Goal: Learn about a topic

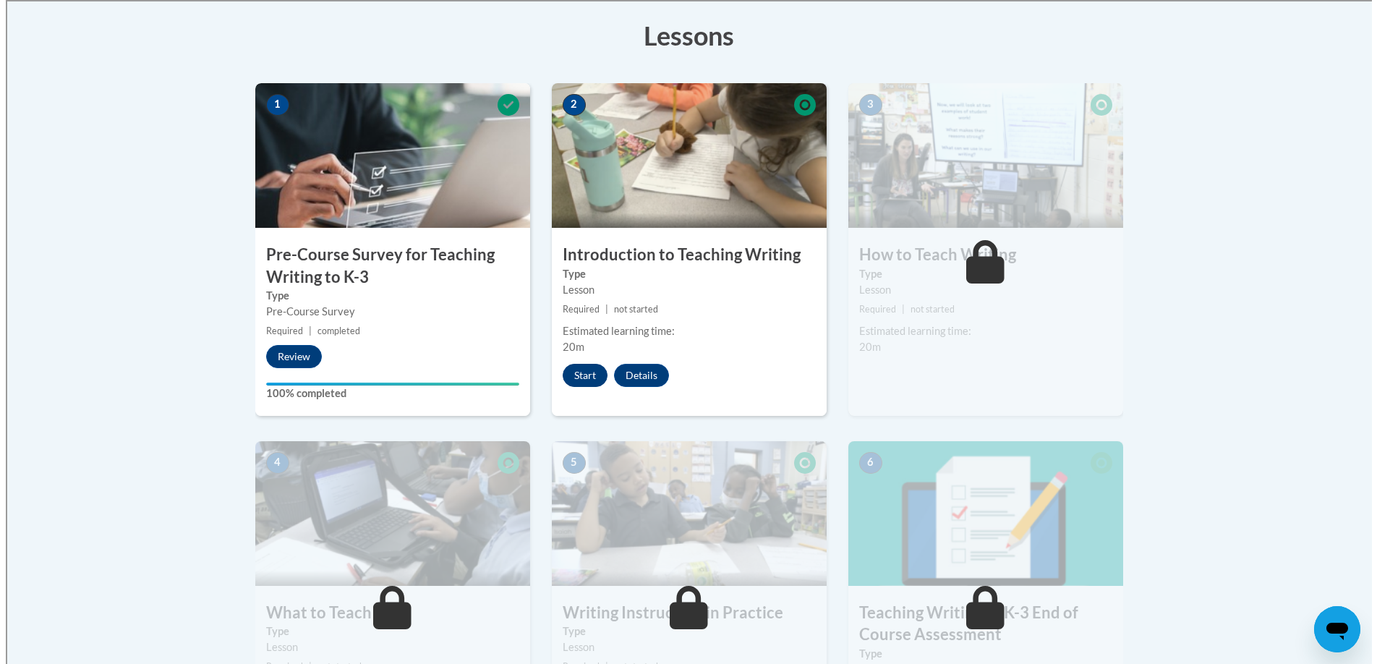
scroll to position [364, 0]
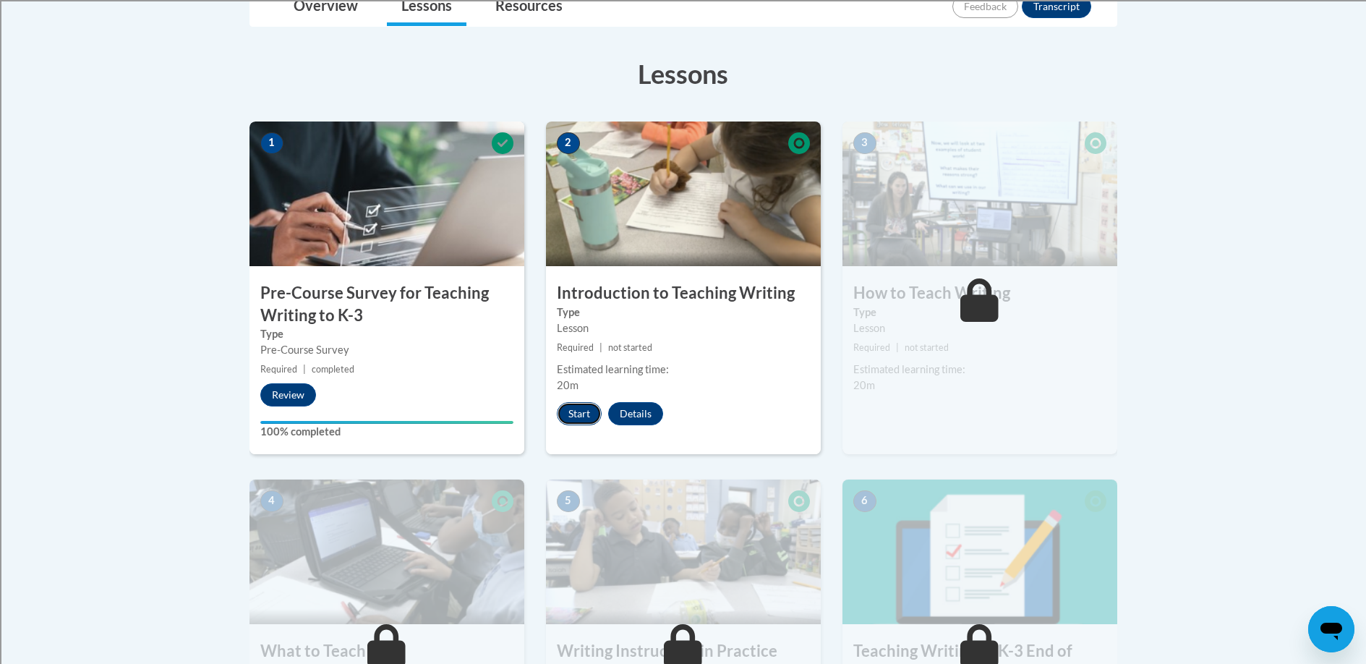
click at [578, 408] on button "Start" at bounding box center [579, 413] width 45 height 23
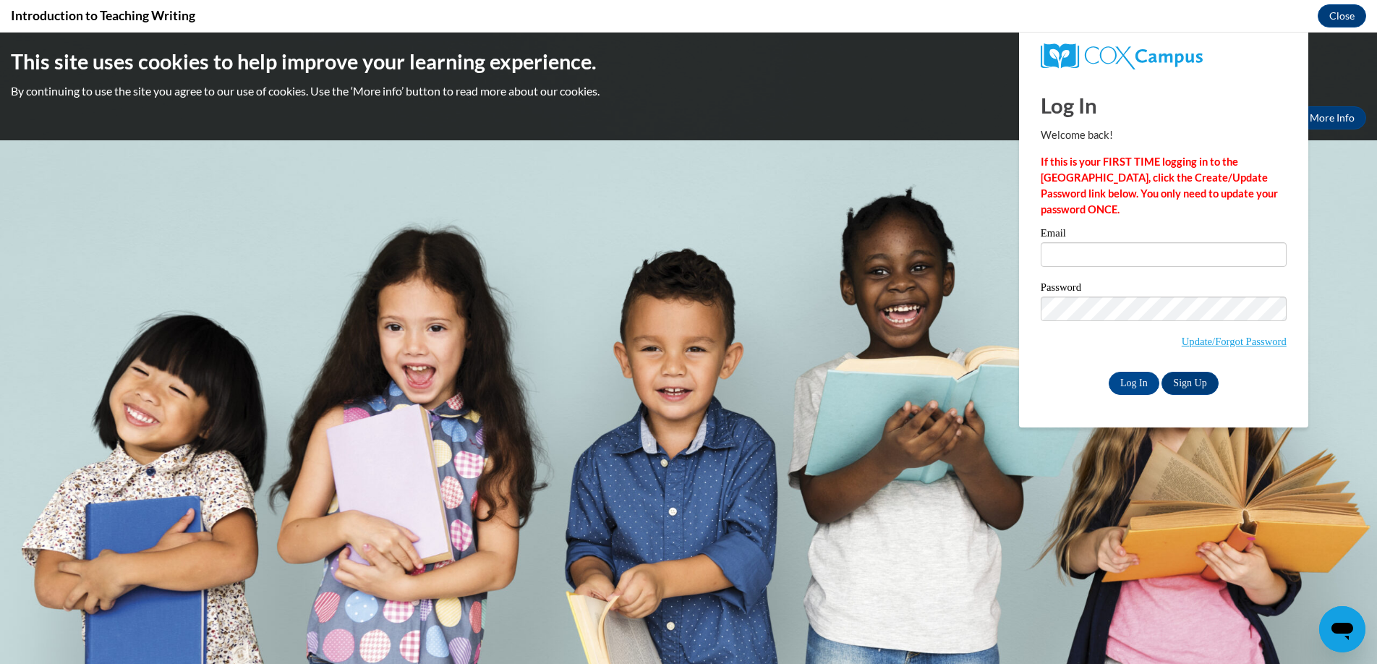
scroll to position [0, 0]
type input "mariano.escobedo@rusd.org"
click at [1130, 380] on input "Log In" at bounding box center [1133, 383] width 51 height 23
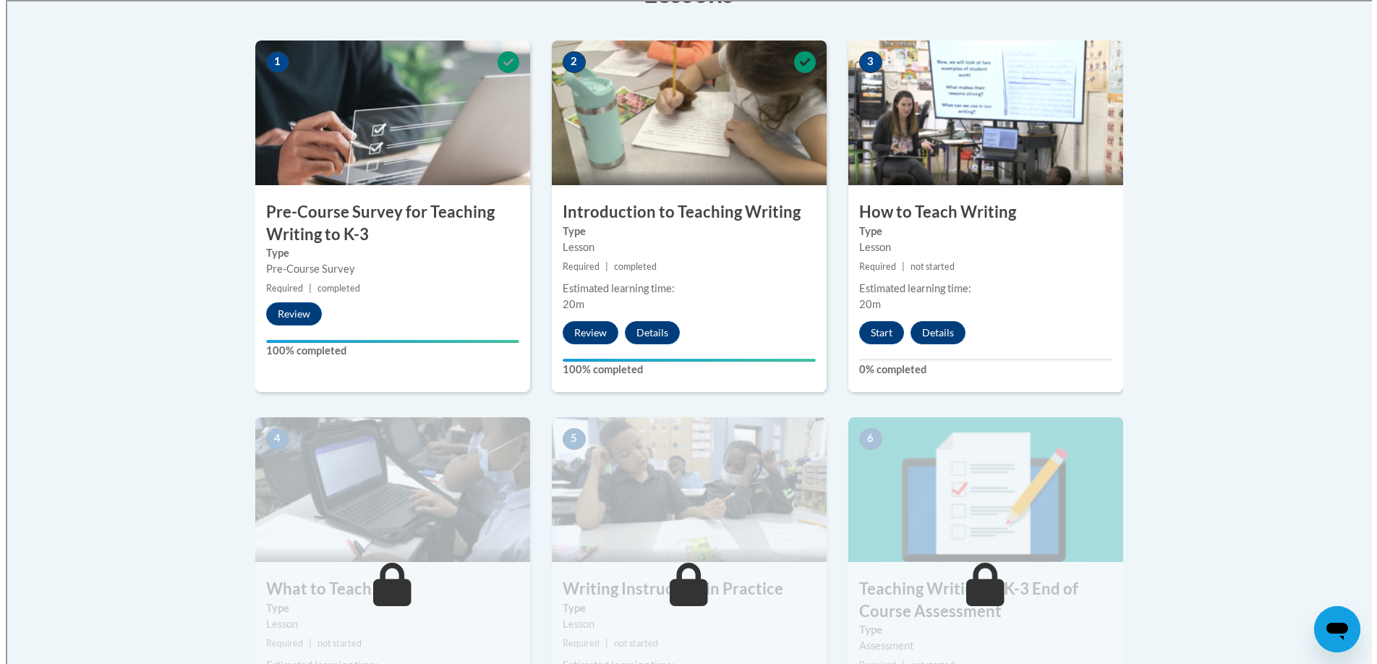
scroll to position [439, 0]
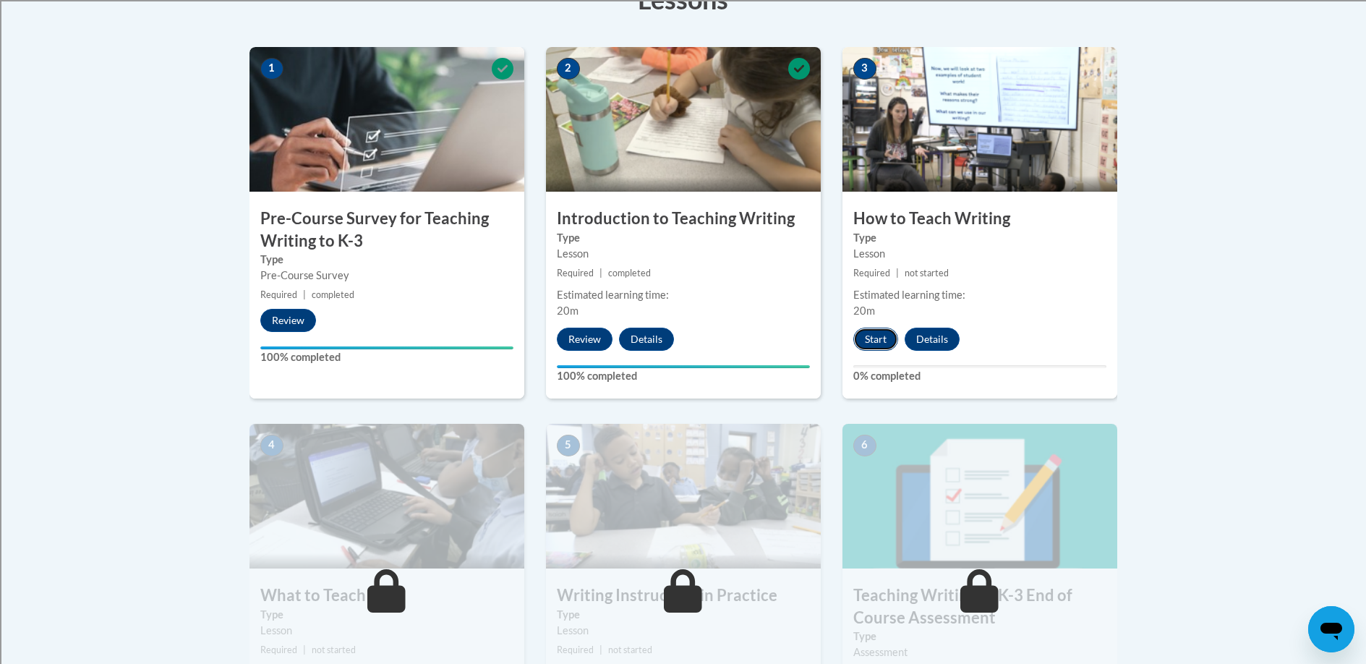
click at [876, 334] on button "Start" at bounding box center [875, 339] width 45 height 23
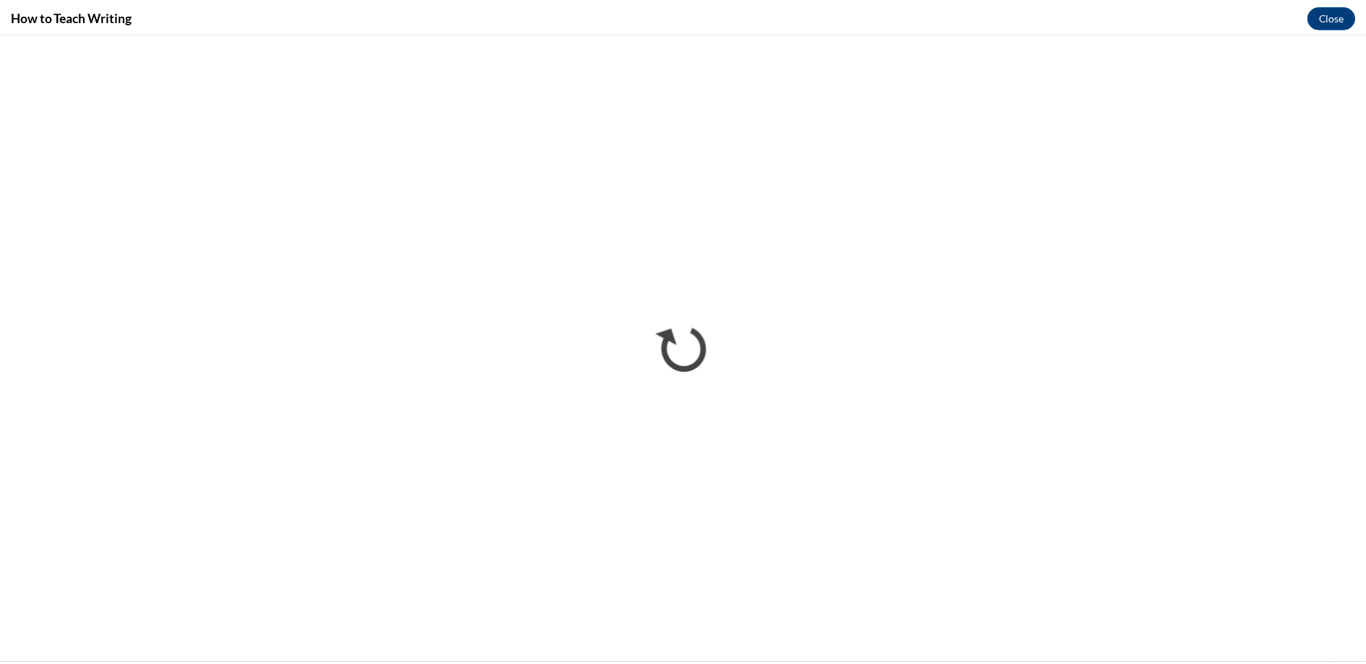
scroll to position [0, 0]
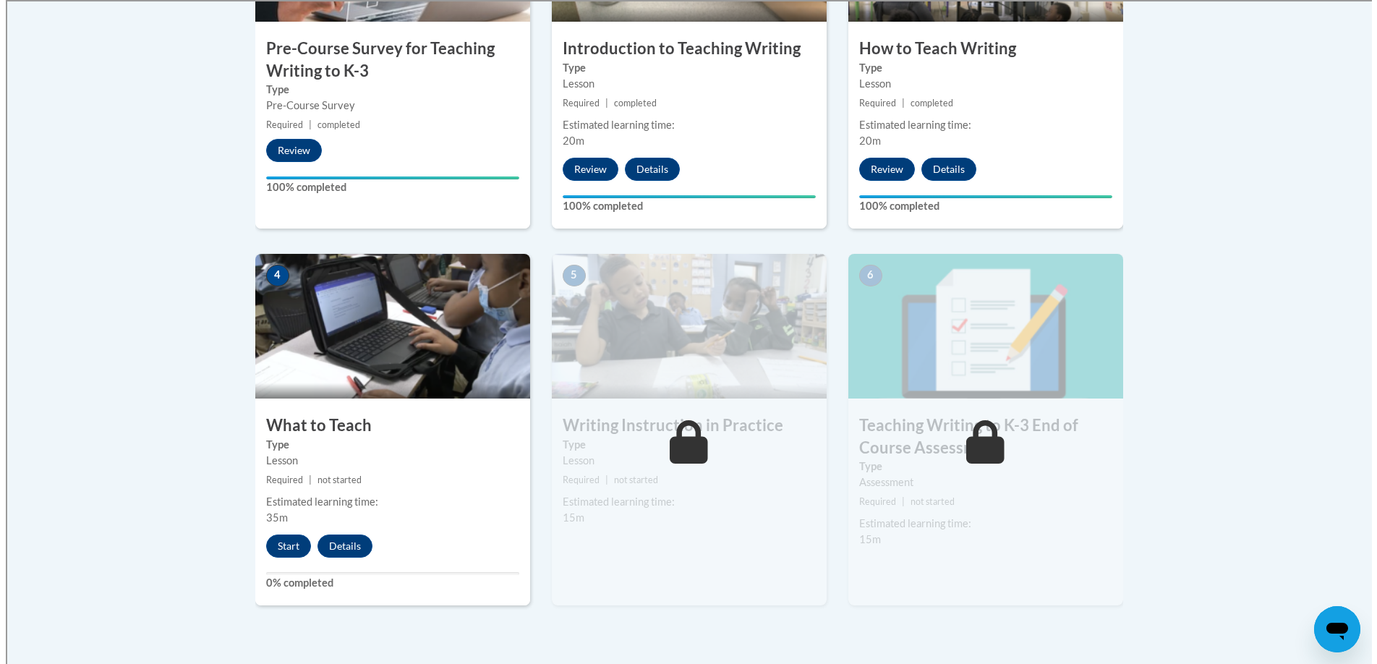
scroll to position [614, 0]
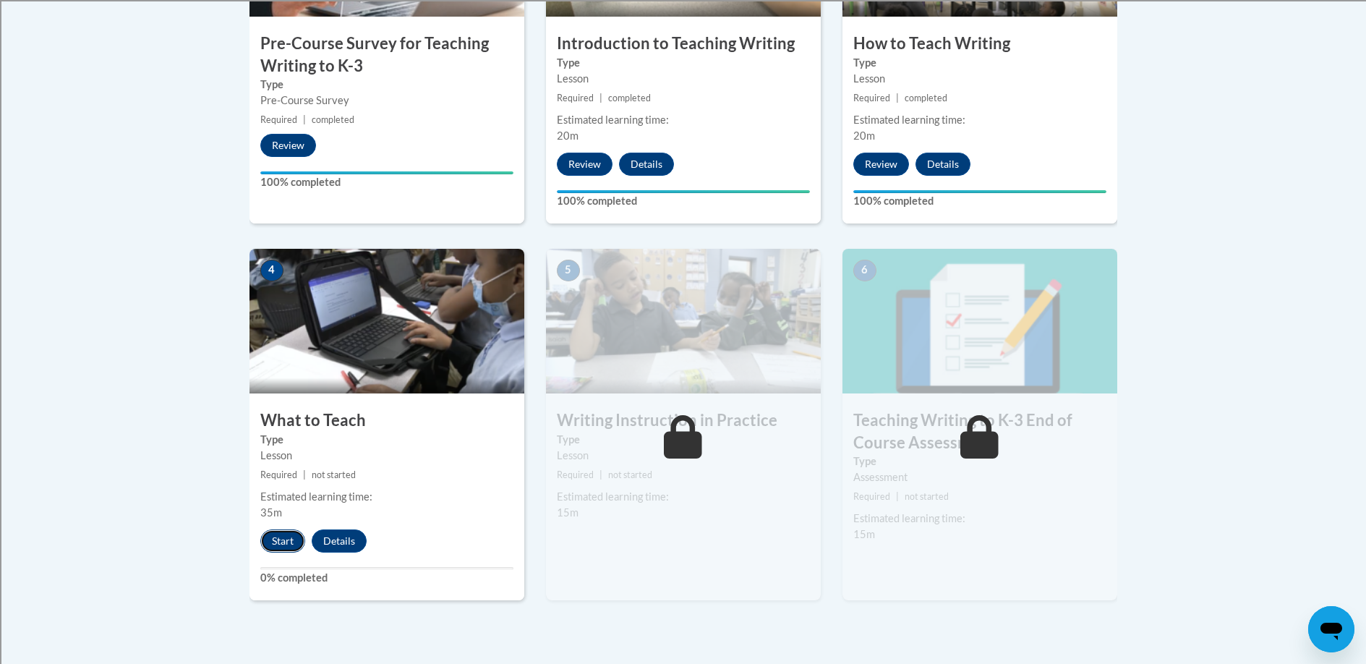
click at [268, 541] on button "Start" at bounding box center [282, 540] width 45 height 23
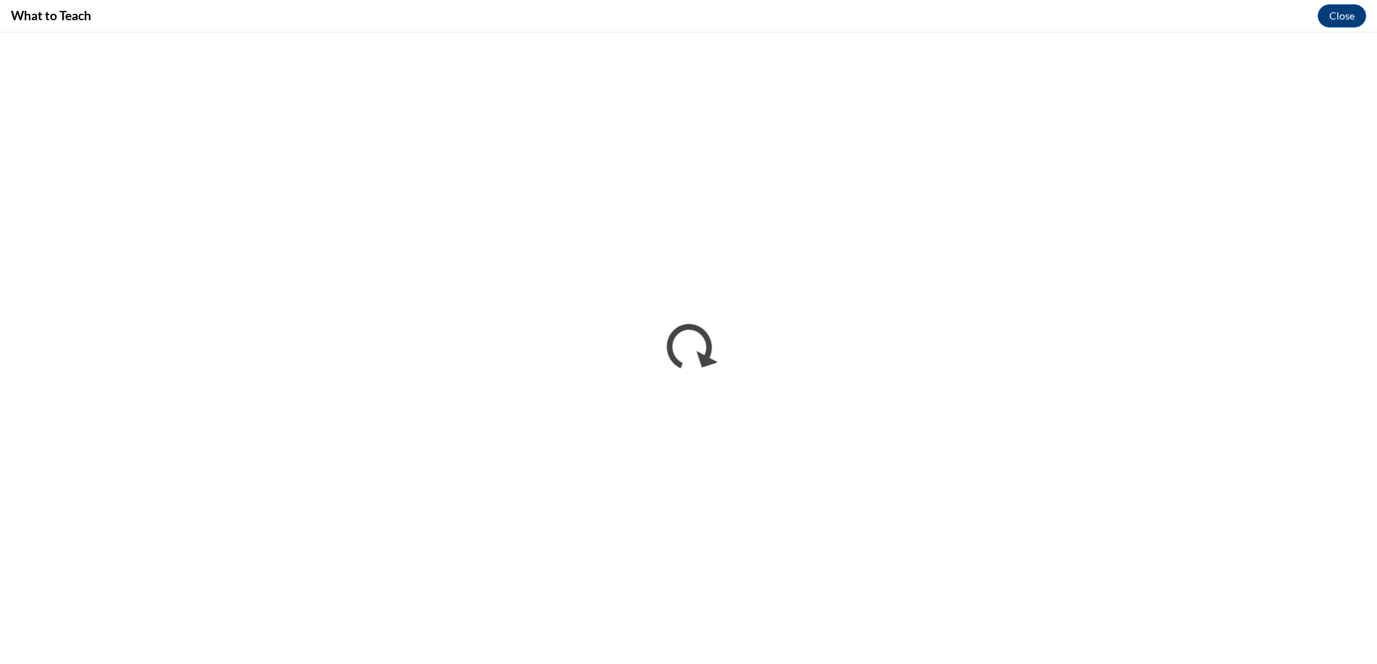
scroll to position [0, 0]
